Goal: Information Seeking & Learning: Learn about a topic

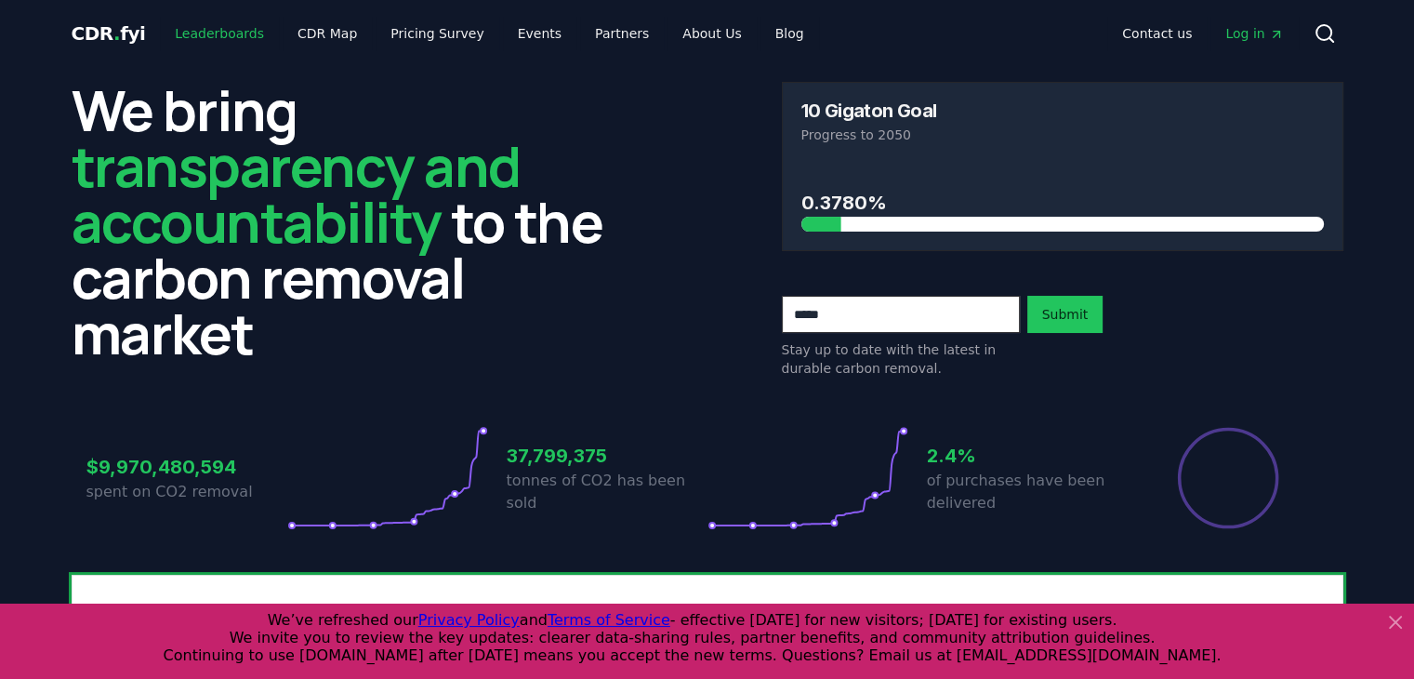
click at [247, 43] on link "Leaderboards" at bounding box center [219, 33] width 119 height 33
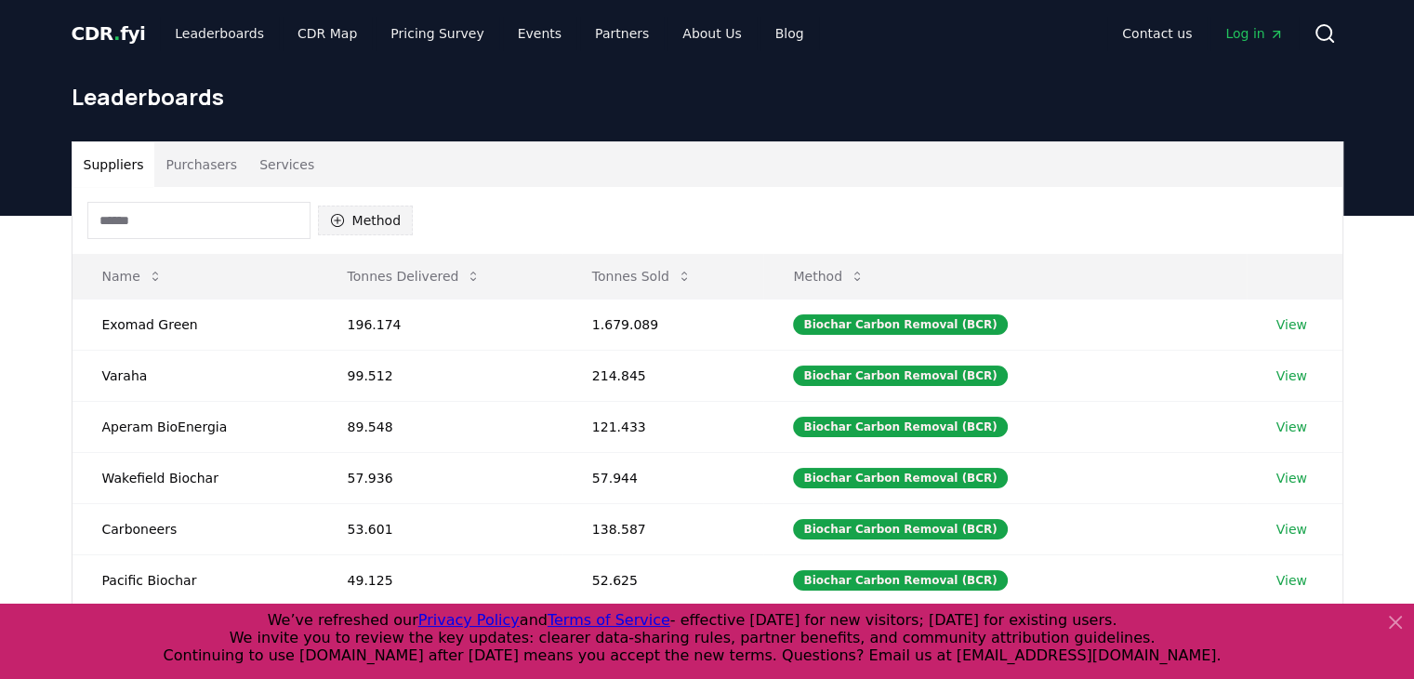
click at [346, 220] on button "Method" at bounding box center [366, 220] width 96 height 30
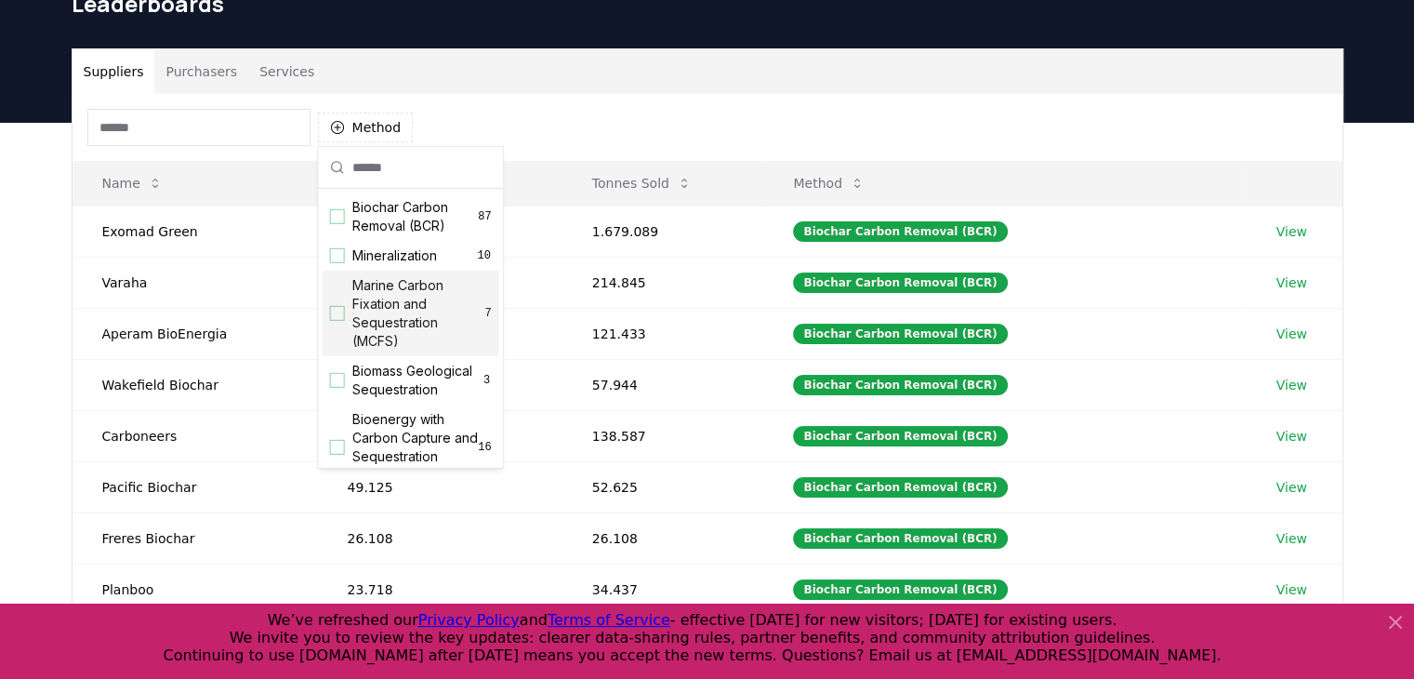
click at [0, 282] on div "Suppliers Purchasers Services Method Name Tonnes Delivered Tonnes Sold Method E…" at bounding box center [707, 495] width 1414 height 745
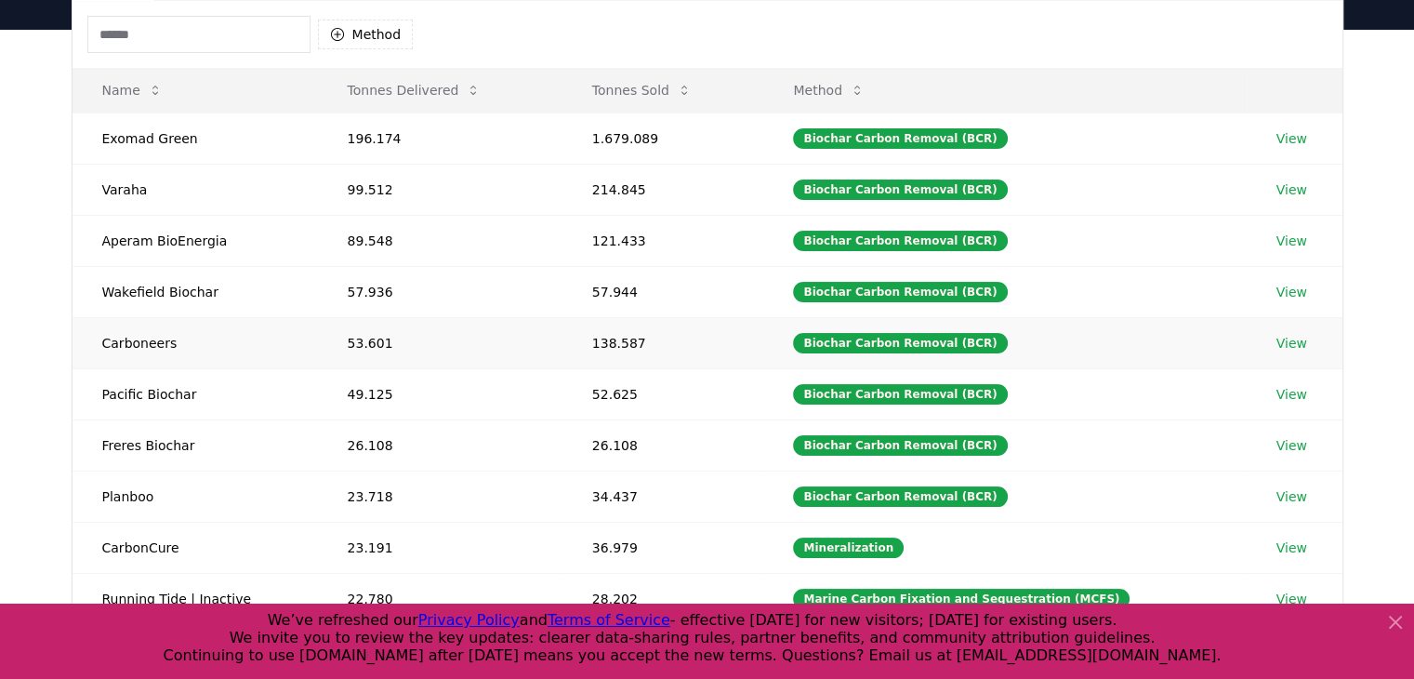
scroll to position [279, 0]
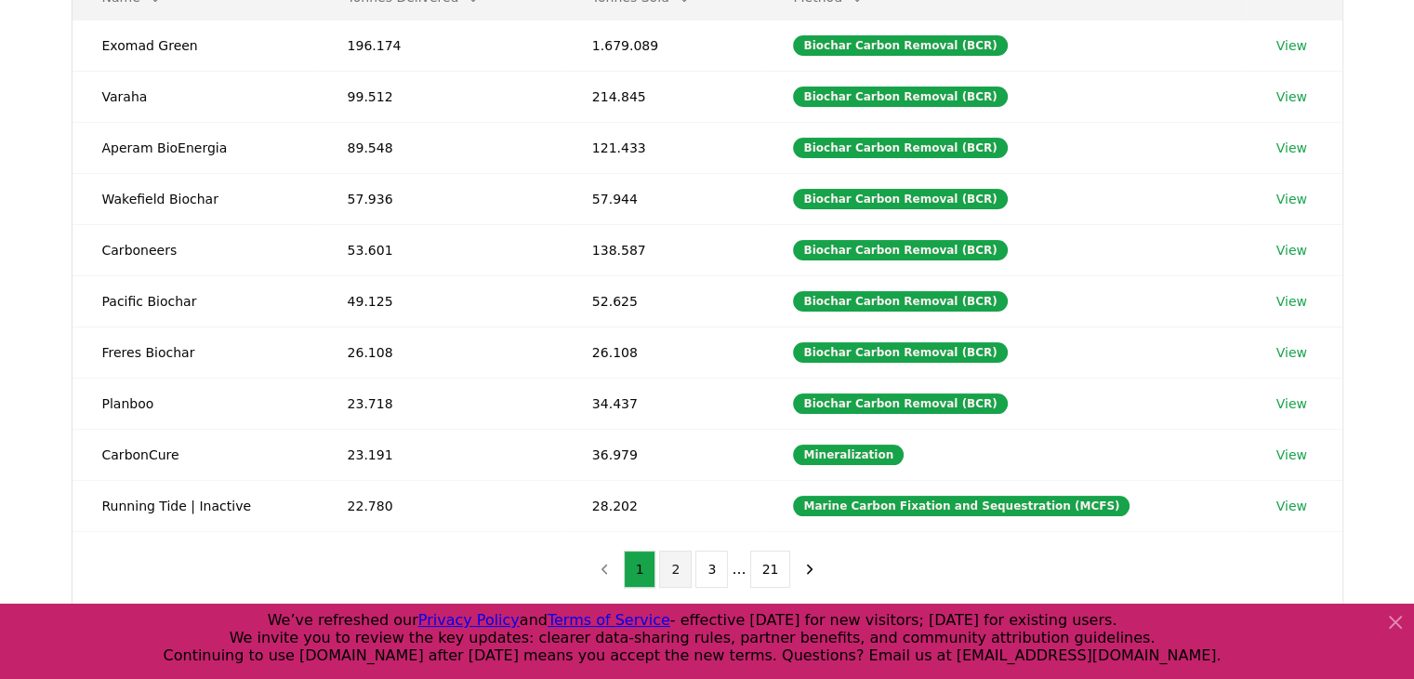
click at [692, 575] on button "2" at bounding box center [675, 568] width 33 height 37
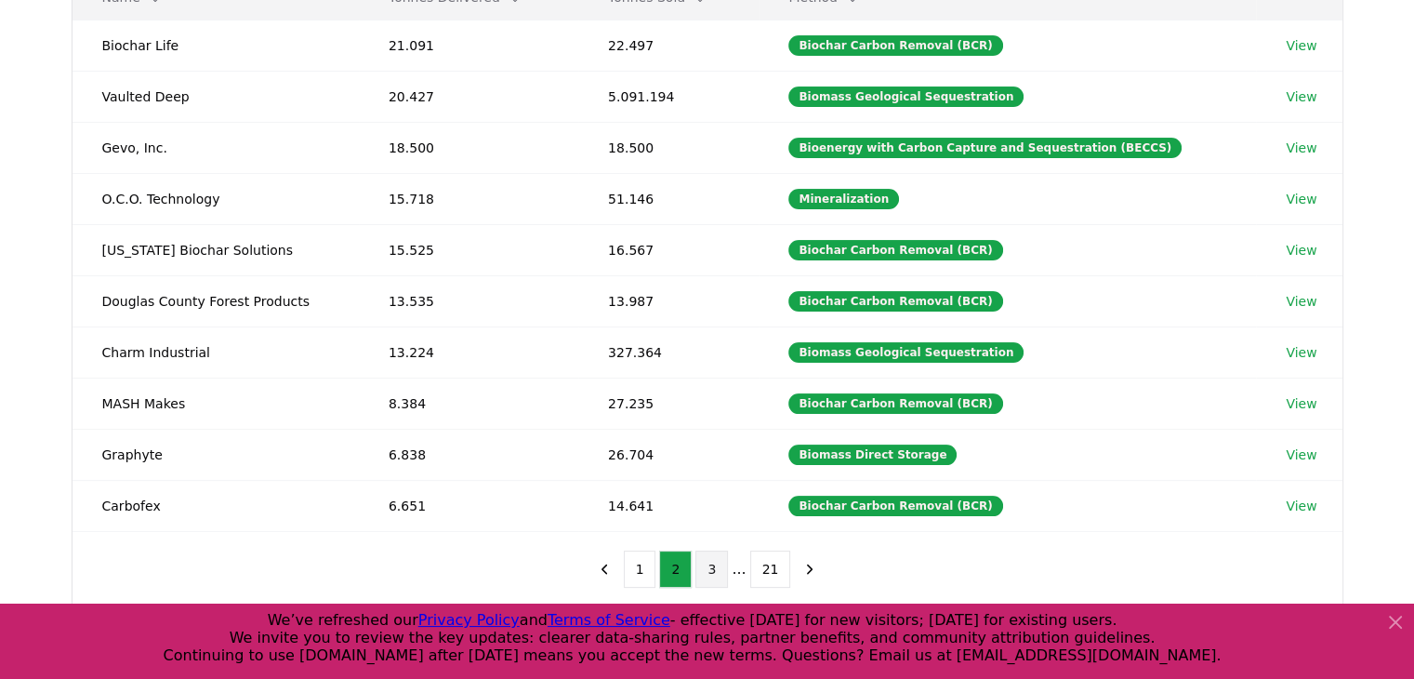
click at [707, 572] on button "3" at bounding box center [711, 568] width 33 height 37
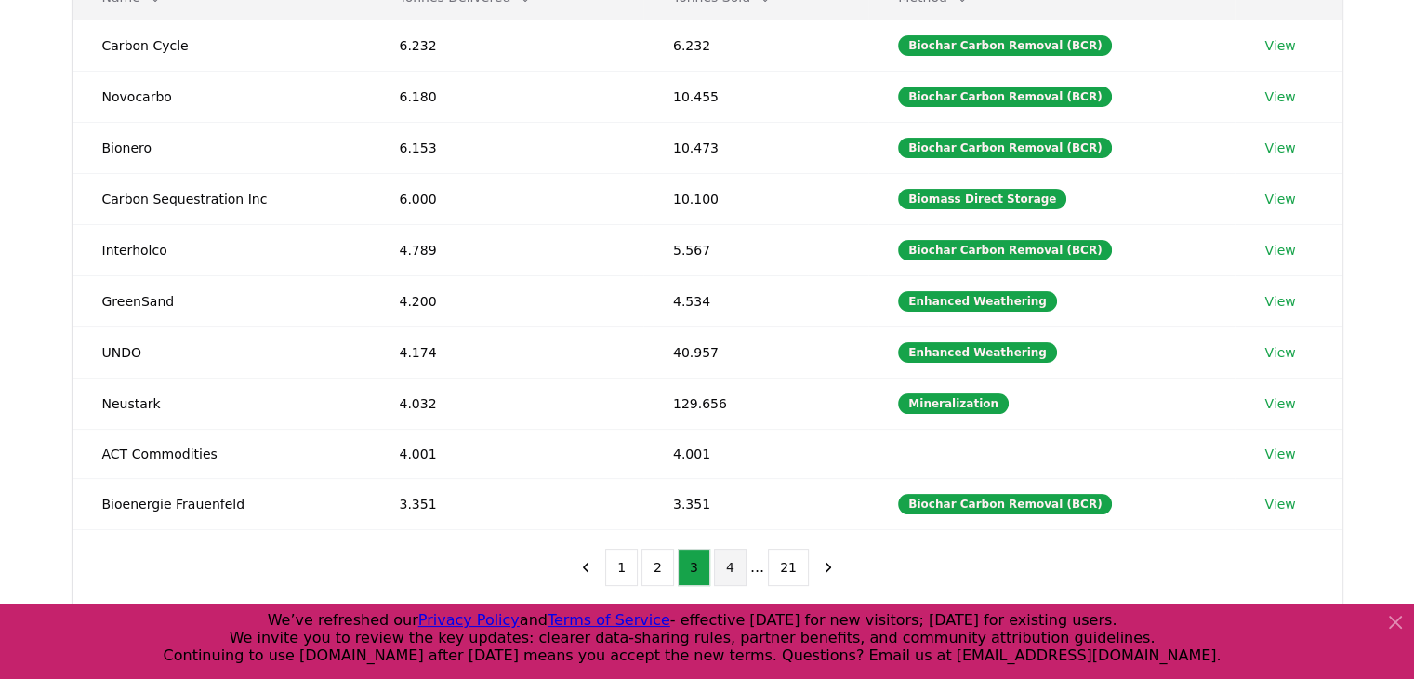
click at [727, 573] on button "4" at bounding box center [730, 567] width 33 height 37
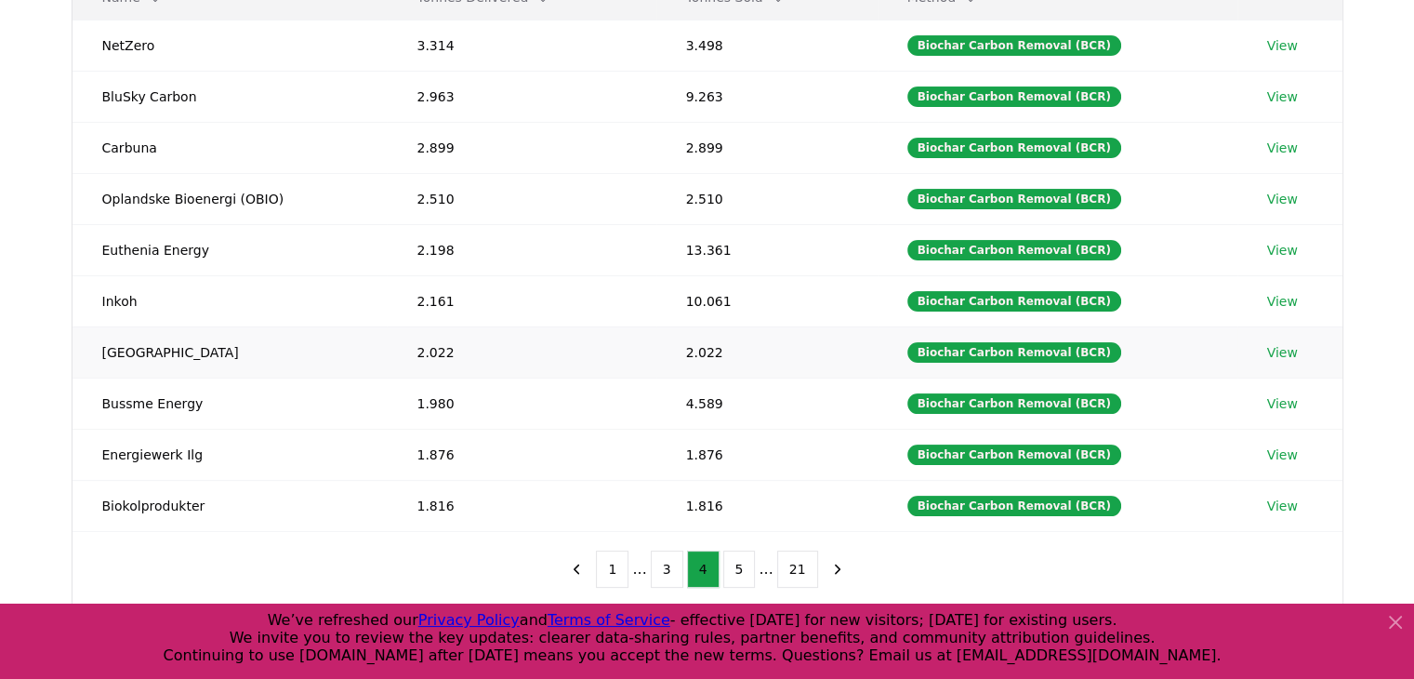
scroll to position [0, 0]
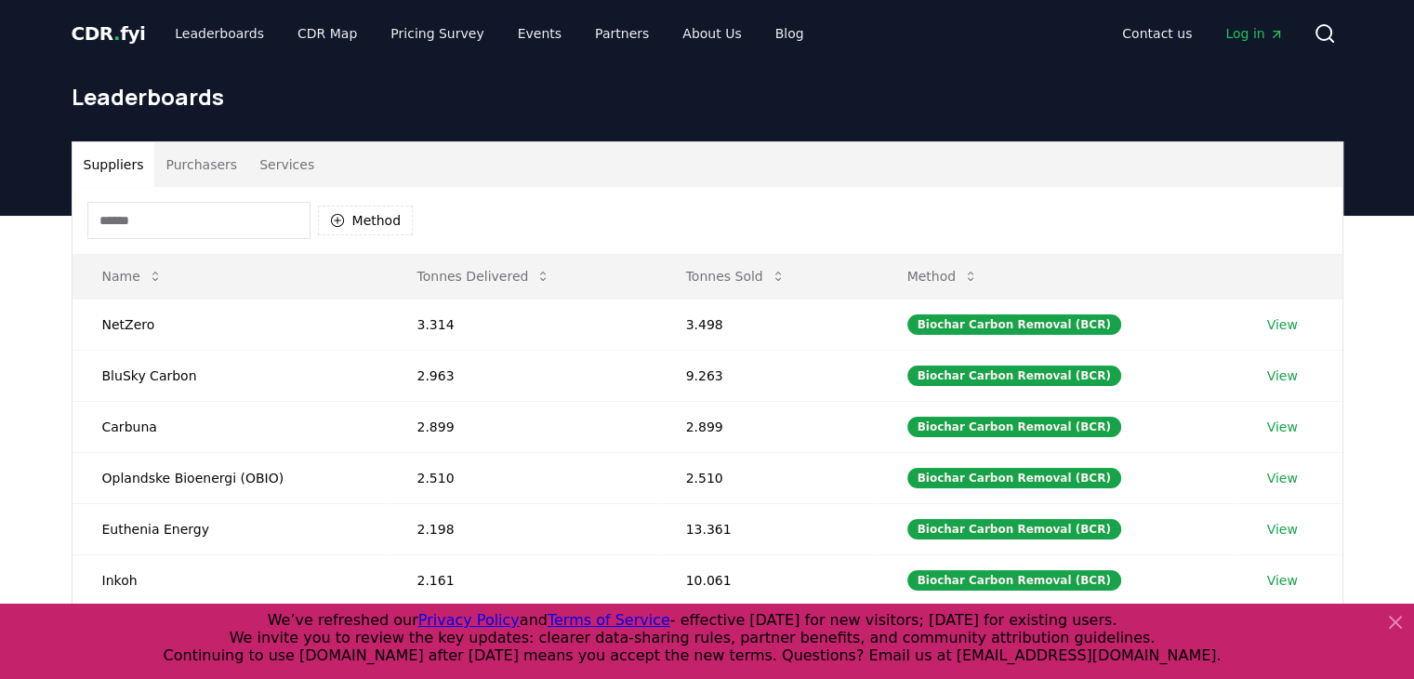
click at [287, 166] on button "Services" at bounding box center [286, 164] width 77 height 45
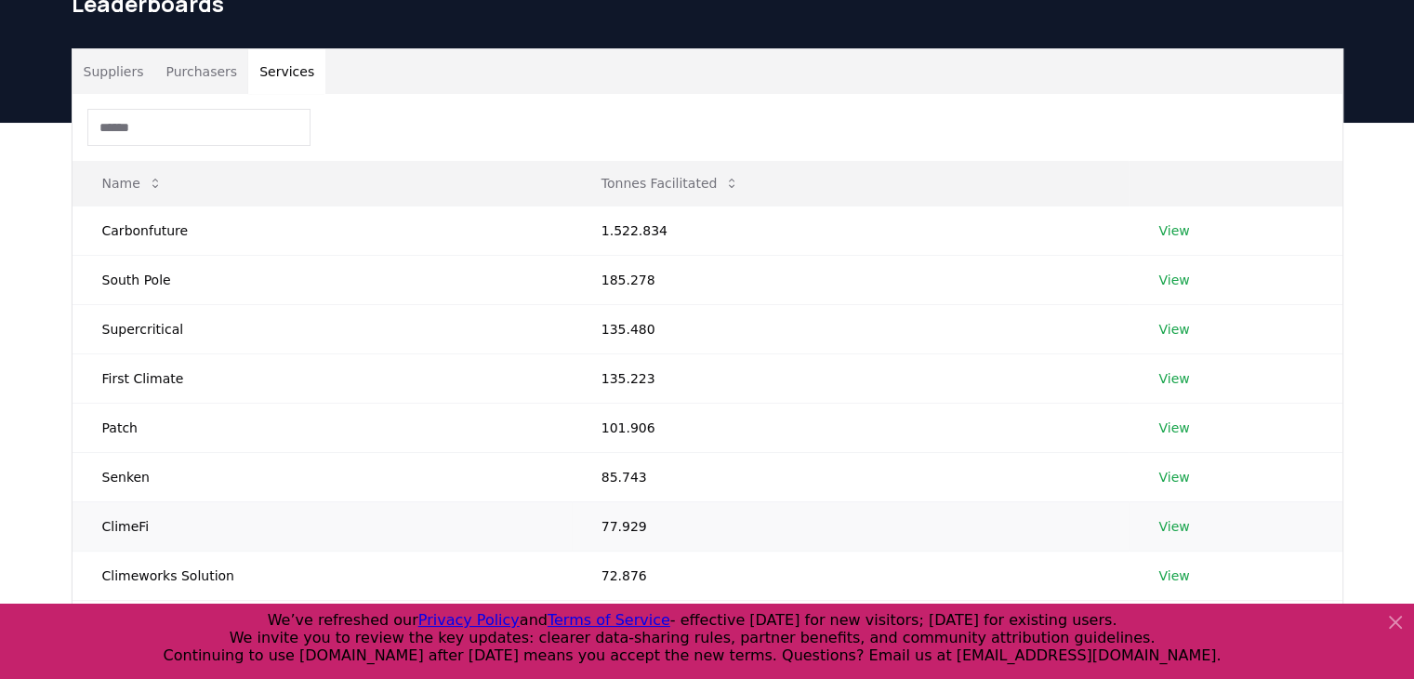
scroll to position [279, 0]
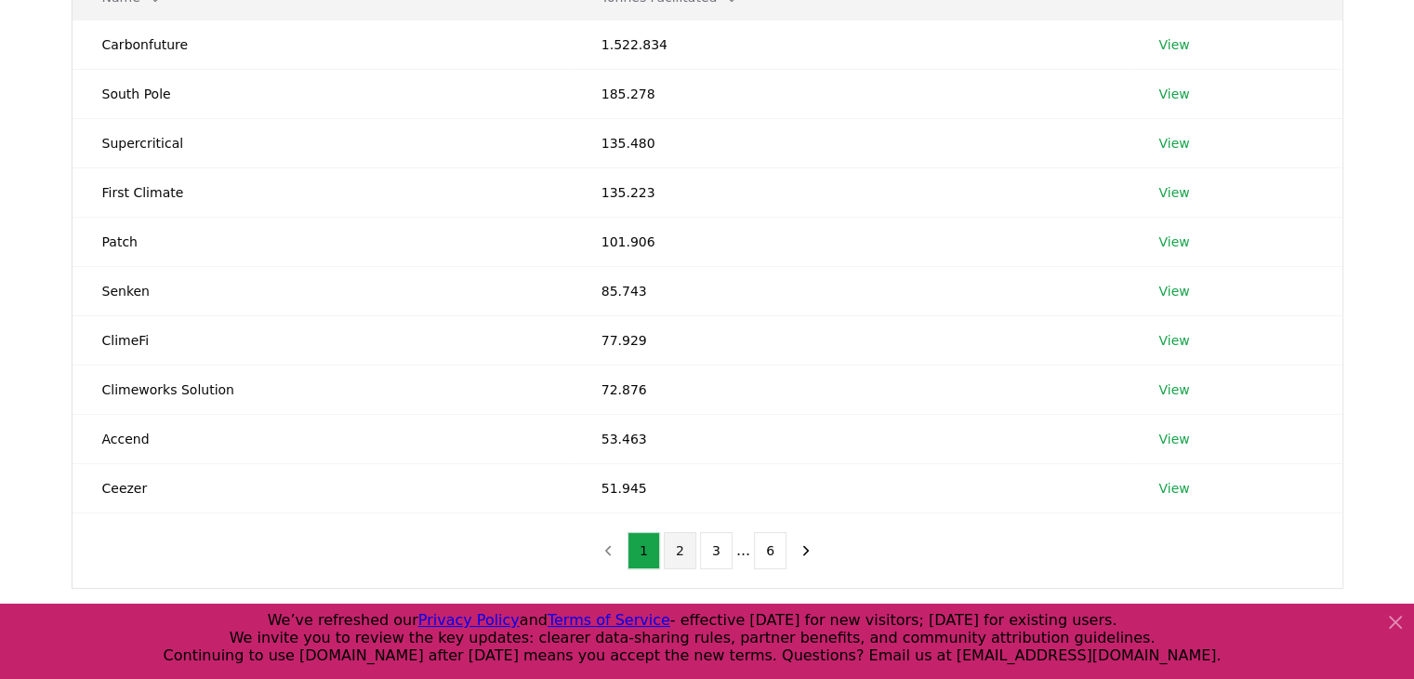
click at [667, 553] on button "2" at bounding box center [680, 550] width 33 height 37
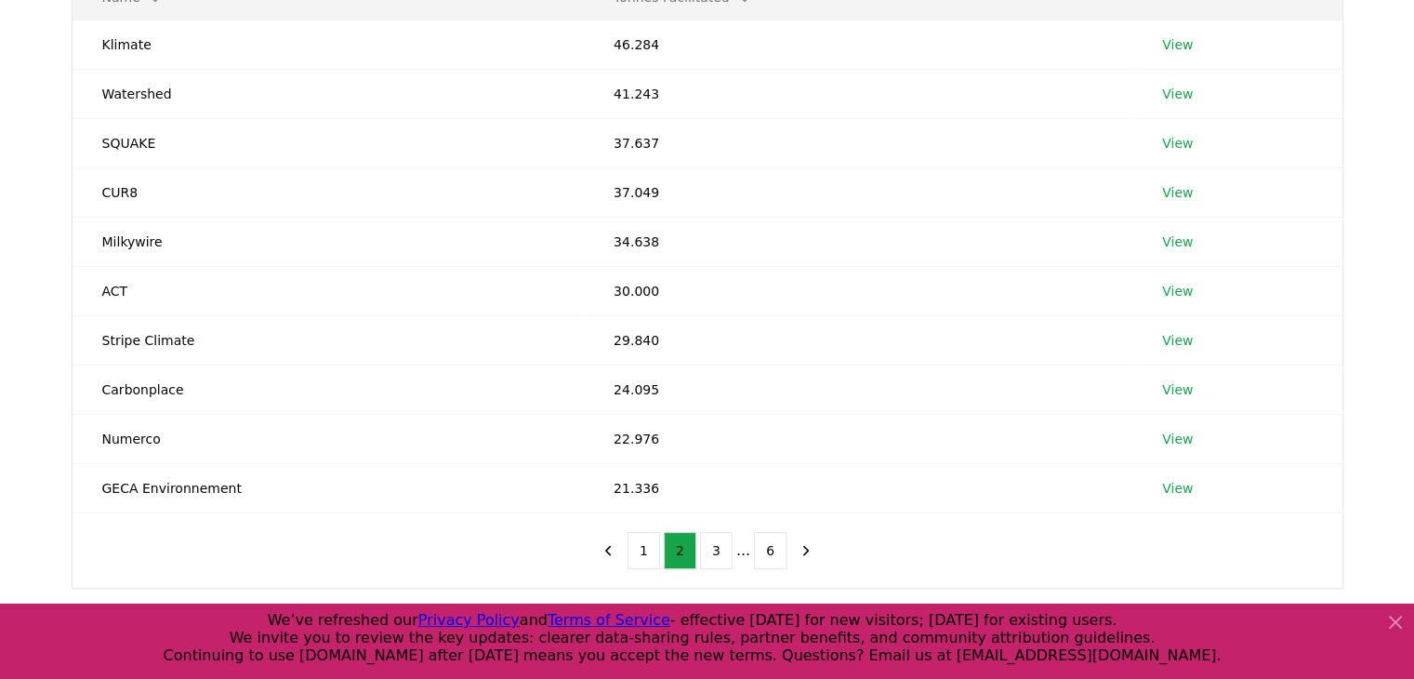
click at [699, 556] on ul "1 2 3 ... 6" at bounding box center [707, 550] width 159 height 37
click at [706, 556] on button "3" at bounding box center [716, 550] width 33 height 37
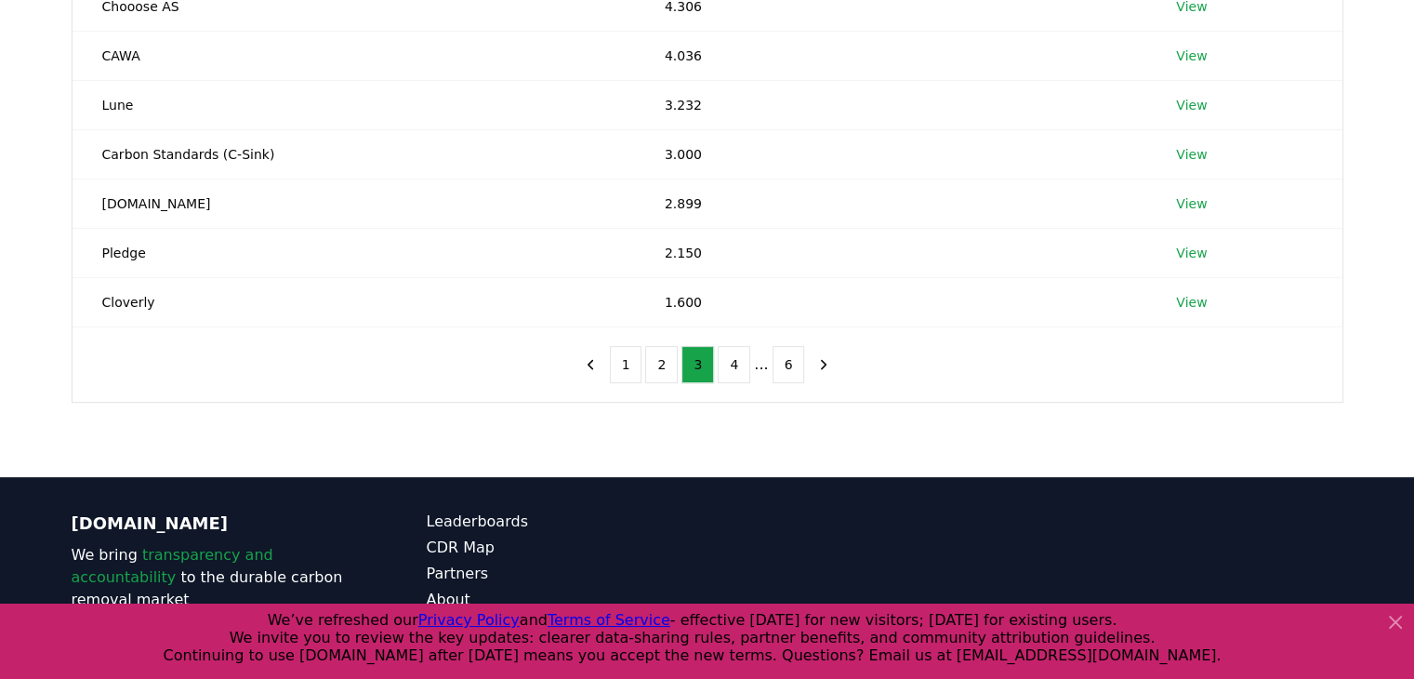
scroll to position [558, 0]
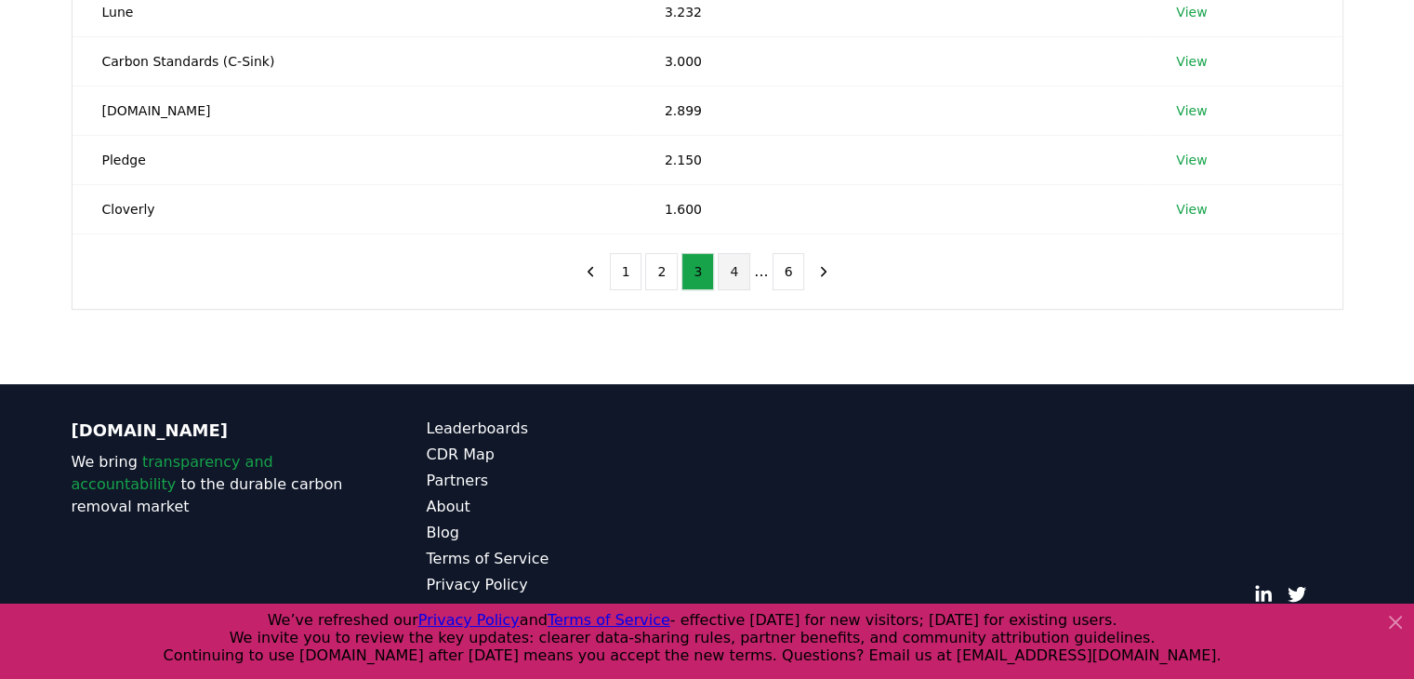
click at [718, 258] on button "4" at bounding box center [734, 271] width 33 height 37
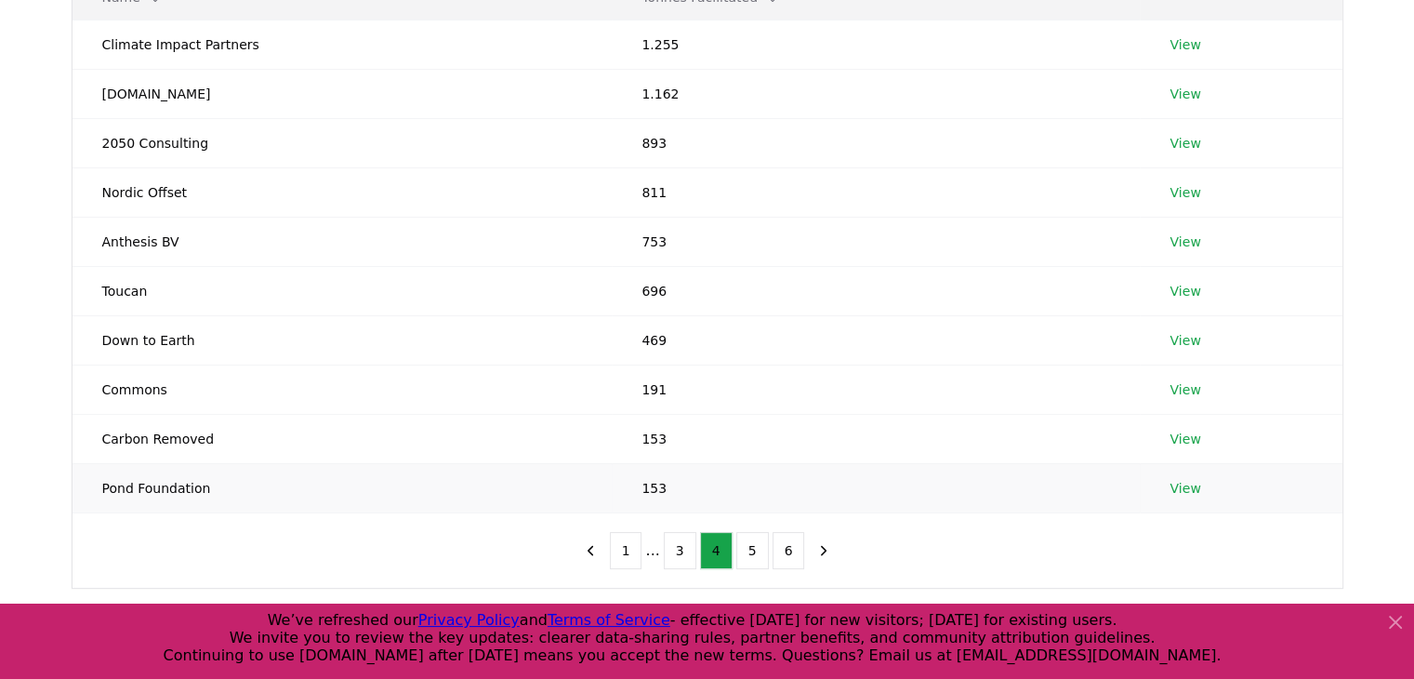
scroll to position [93, 0]
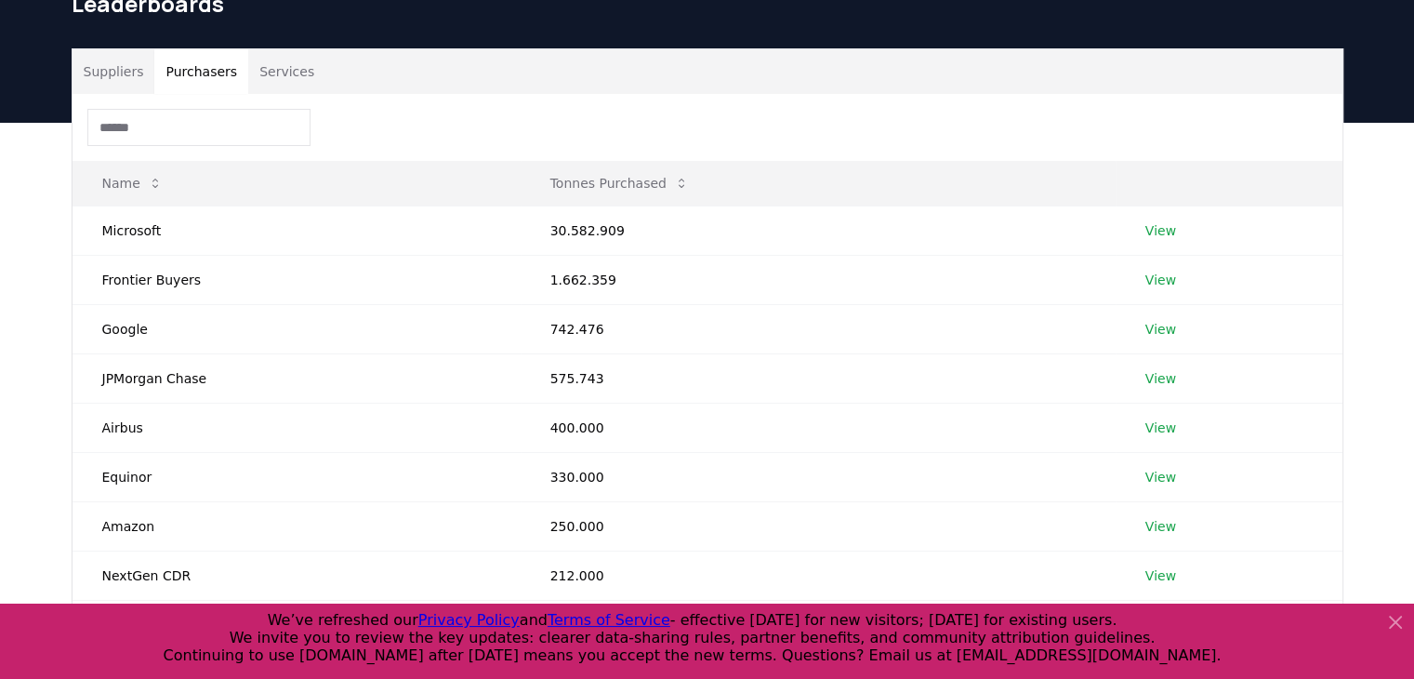
click at [234, 73] on button "Purchasers" at bounding box center [201, 71] width 94 height 45
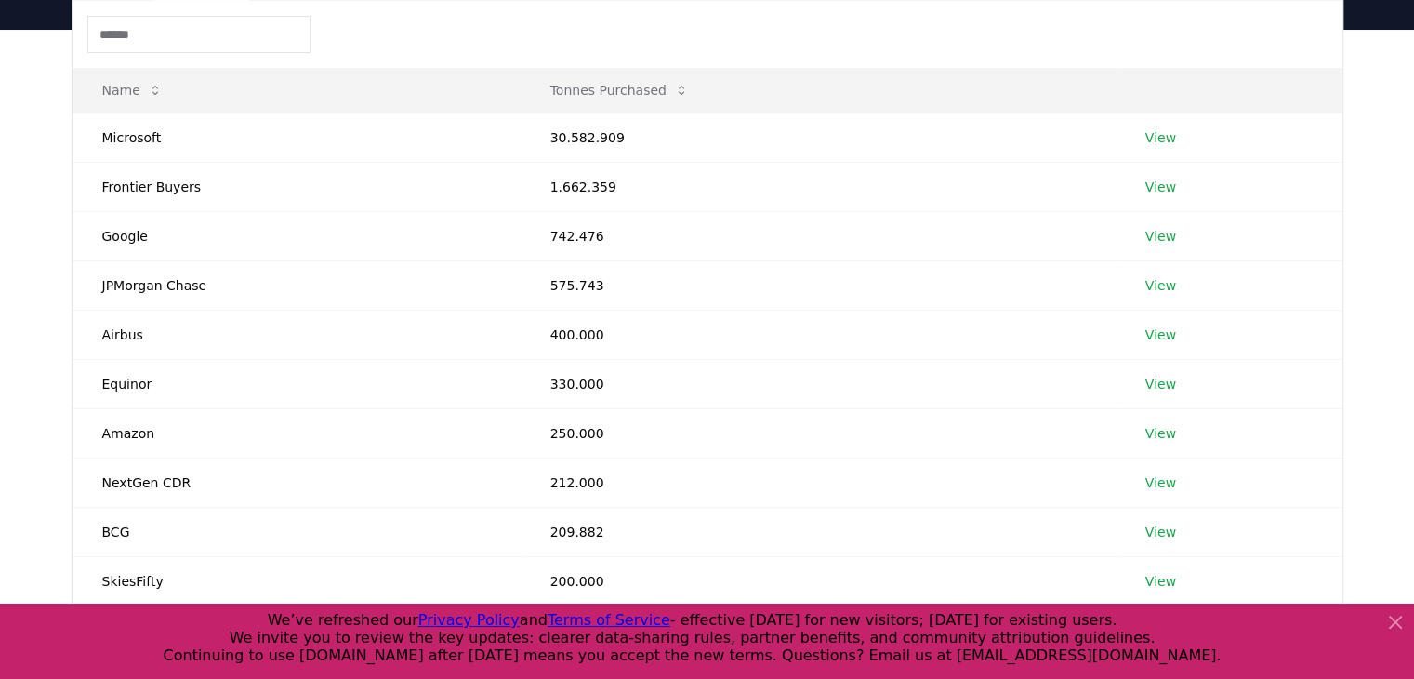
scroll to position [0, 0]
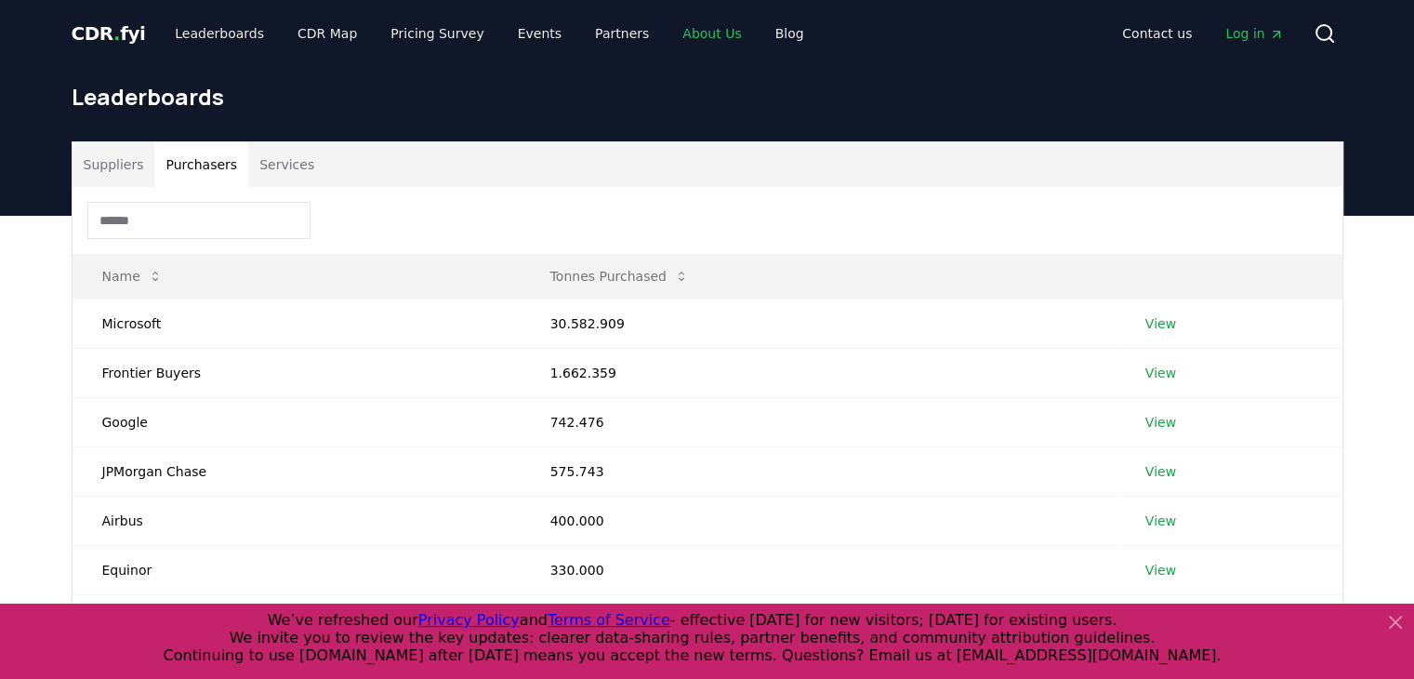
click at [698, 42] on link "About Us" at bounding box center [712, 33] width 88 height 33
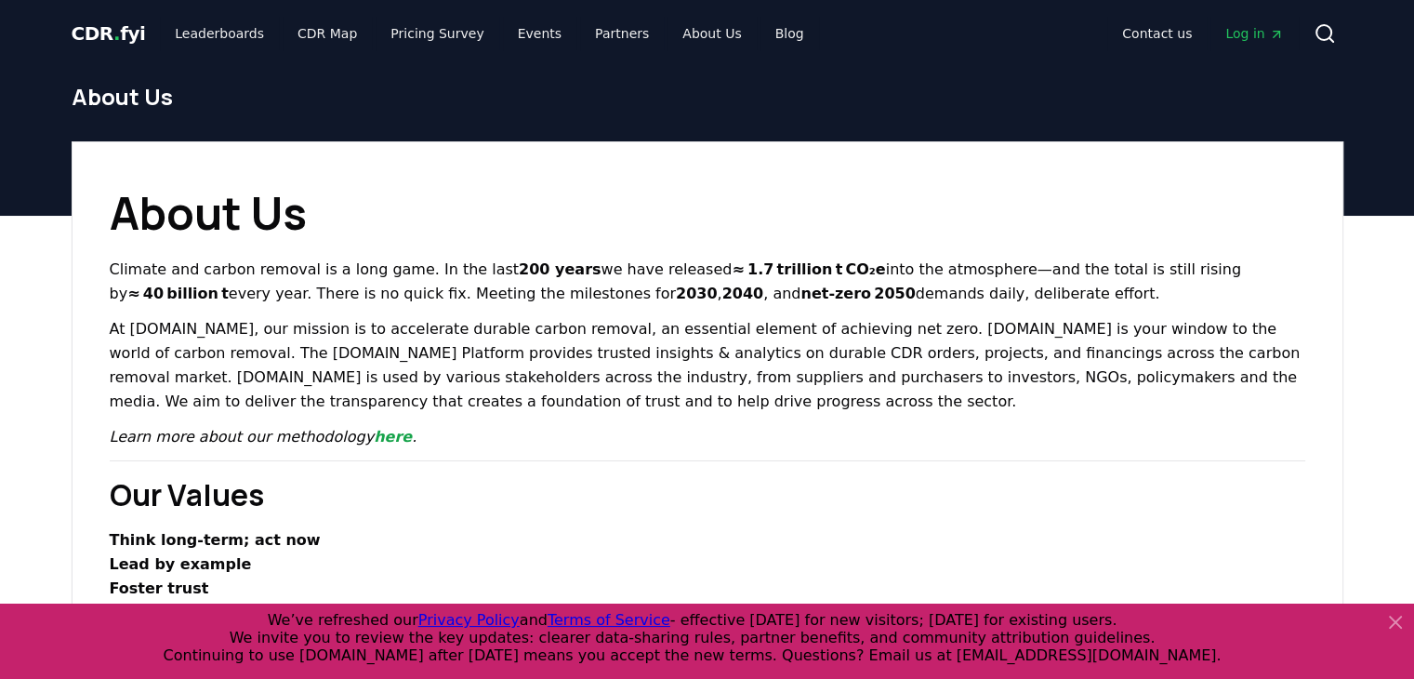
drag, startPoint x: 768, startPoint y: 523, endPoint x: 653, endPoint y: -81, distance: 615.2
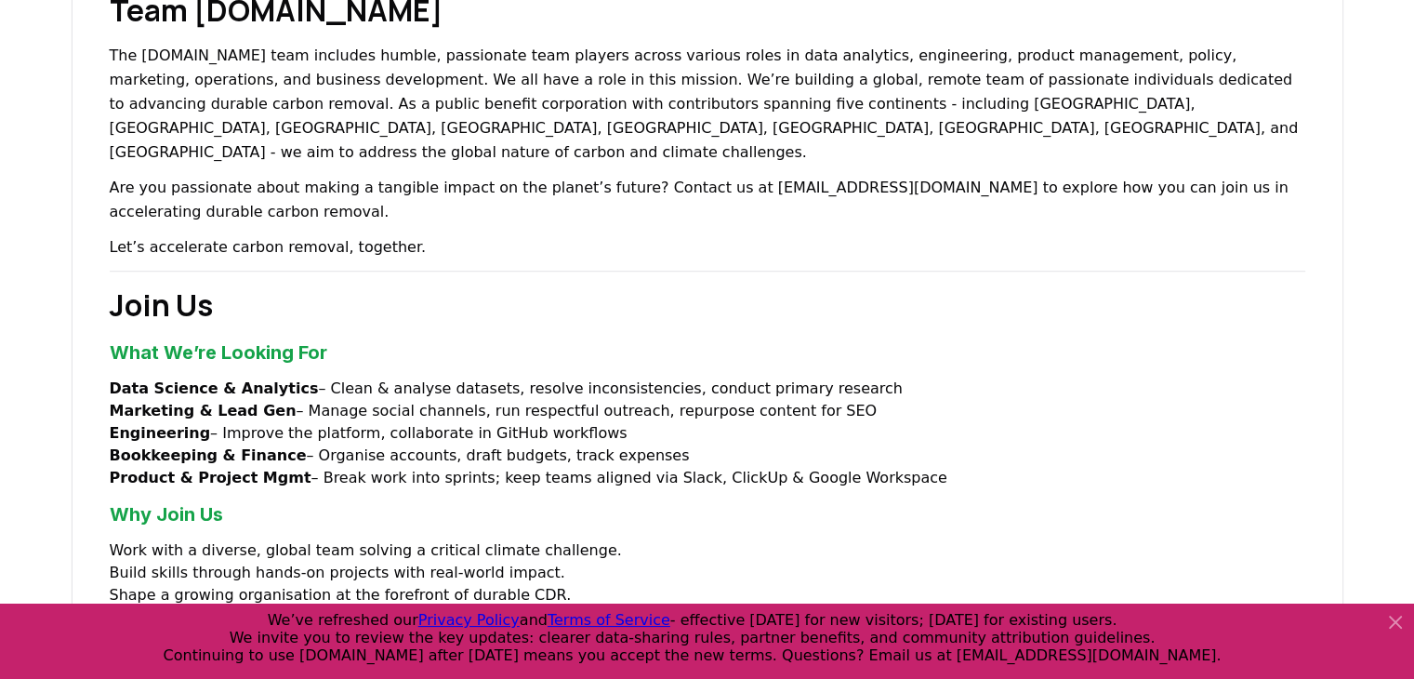
scroll to position [1618, 0]
